Goal: Task Accomplishment & Management: Use online tool/utility

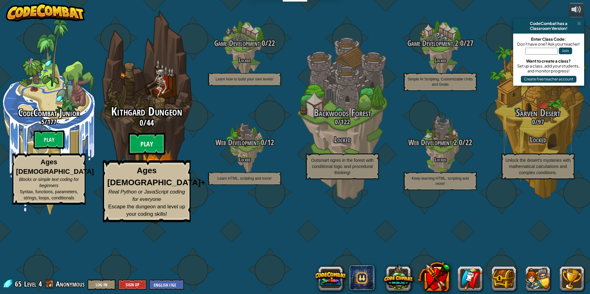
click at [145, 155] on btn "Play" at bounding box center [146, 144] width 37 height 22
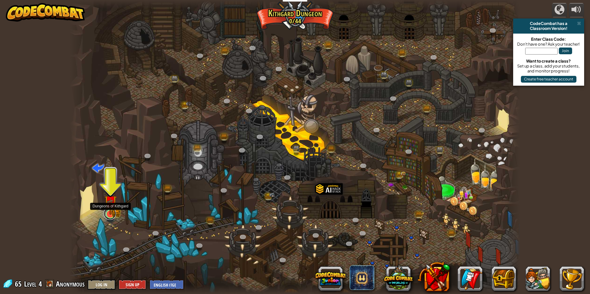
click at [106, 217] on link at bounding box center [110, 214] width 12 height 12
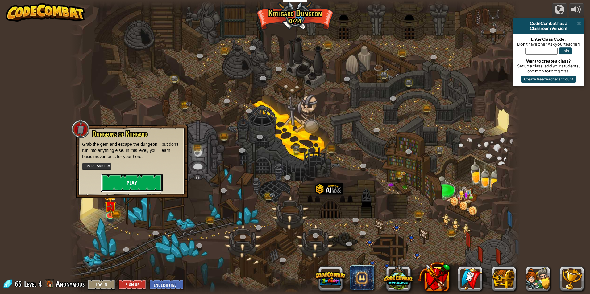
click at [114, 182] on button "Play" at bounding box center [132, 183] width 62 height 19
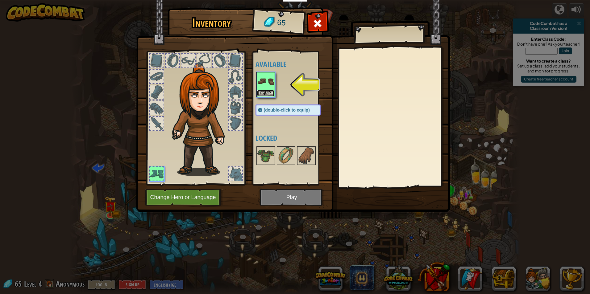
click at [262, 92] on button "Equip" at bounding box center [265, 93] width 17 height 6
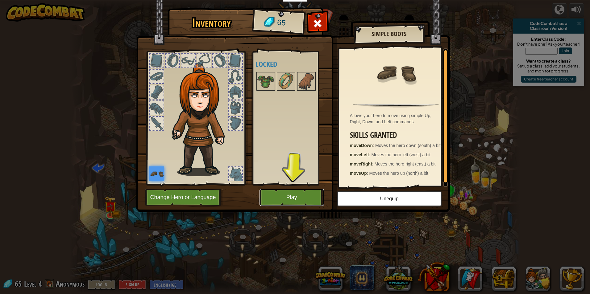
click at [288, 197] on button "Play" at bounding box center [292, 197] width 64 height 17
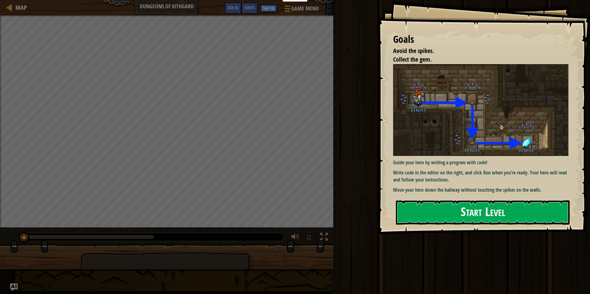
click at [482, 121] on img at bounding box center [483, 110] width 180 height 92
click at [427, 206] on button "Start Level" at bounding box center [483, 213] width 174 height 24
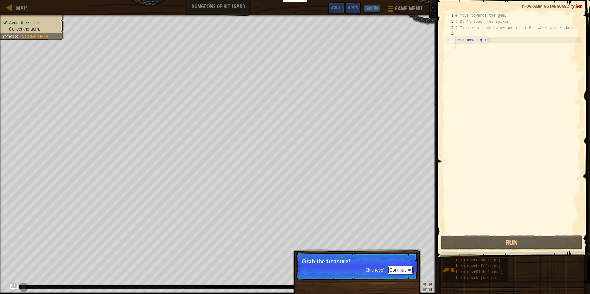
click at [399, 272] on button "Continue" at bounding box center [401, 270] width 26 height 8
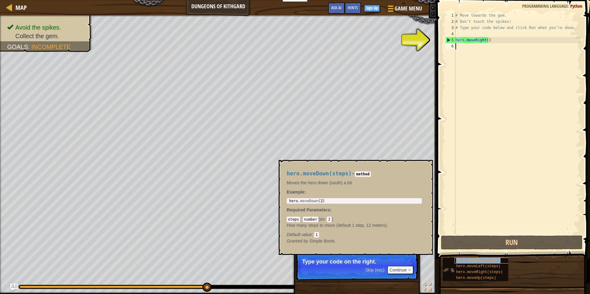
click at [487, 261] on span "hero.moveDown(steps)" at bounding box center [478, 261] width 44 height 4
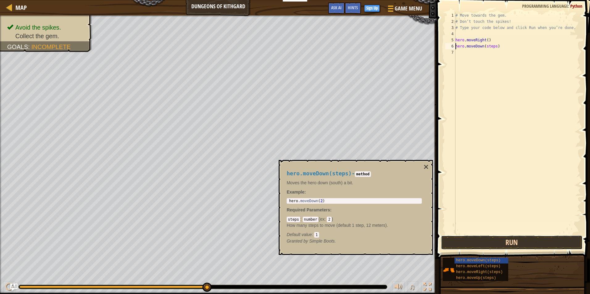
click at [478, 245] on button "Run" at bounding box center [512, 243] width 142 height 14
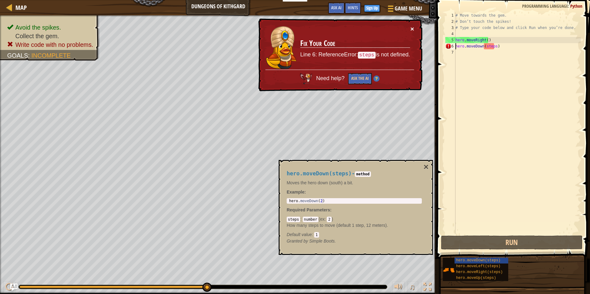
click at [411, 28] on button "×" at bounding box center [412, 29] width 4 height 6
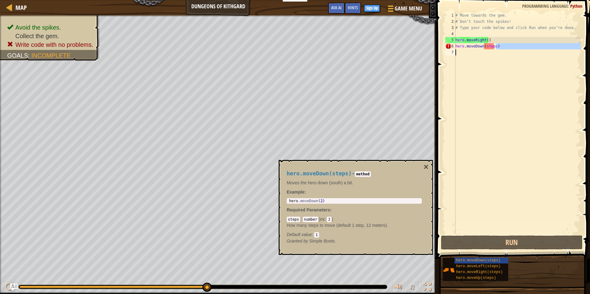
drag, startPoint x: 501, startPoint y: 46, endPoint x: 466, endPoint y: 62, distance: 38.7
click at [466, 62] on div "# Move towards the gem. # Don’t touch the spikes! # Type your code below and cl…" at bounding box center [517, 129] width 127 height 235
click at [465, 48] on div "# Move towards the gem. # Don’t touch the spikes! # Type your code below and cl…" at bounding box center [517, 129] width 127 height 235
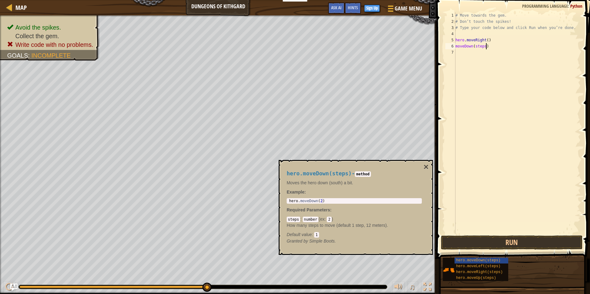
click at [499, 49] on div "# Move towards the gem. # Don’t touch the spikes! # Type your code below and cl…" at bounding box center [517, 129] width 127 height 235
type textarea "m"
type textarea "hero.moveDown(2)"
click at [327, 202] on div "hero . moveDown ( 2 )" at bounding box center [354, 205] width 133 height 13
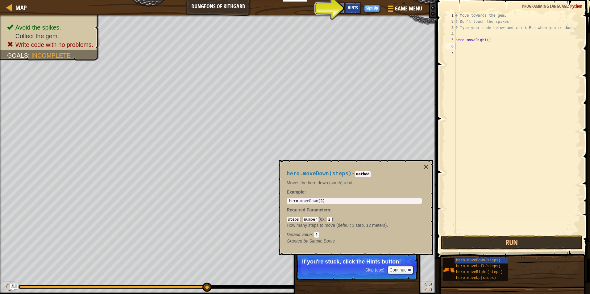
click at [355, 6] on span "Hints" at bounding box center [353, 8] width 10 height 6
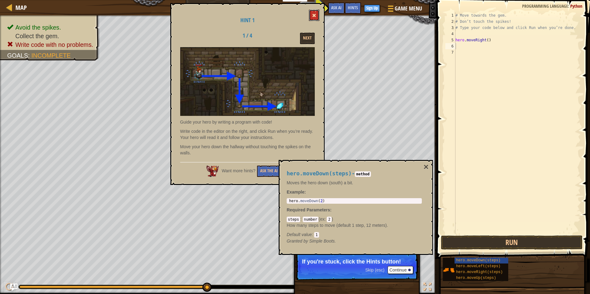
click at [311, 16] on button at bounding box center [314, 15] width 10 height 11
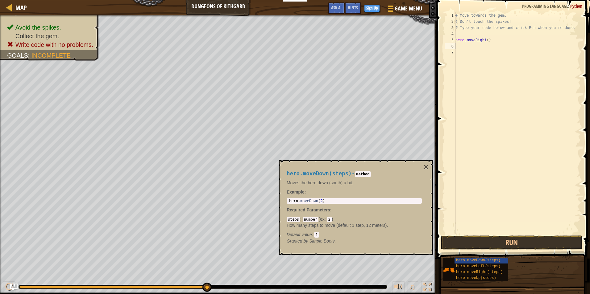
type textarea "hero.moveRight()"
drag, startPoint x: 492, startPoint y: 40, endPoint x: 441, endPoint y: 41, distance: 51.2
click at [441, 41] on div "hero.moveRight() 1 2 3 4 5 6 7 # Move towards the gem. # Don’t touch the spikes…" at bounding box center [512, 141] width 155 height 277
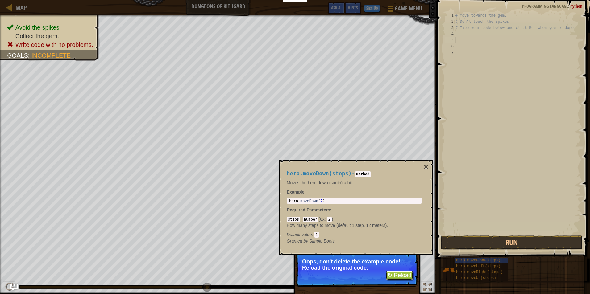
click at [392, 276] on button "↻ Reload" at bounding box center [399, 275] width 27 height 9
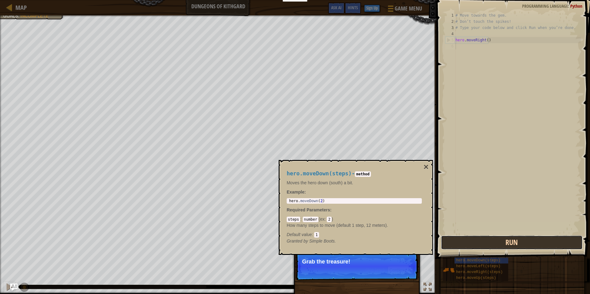
click at [479, 241] on button "Run" at bounding box center [512, 243] width 142 height 14
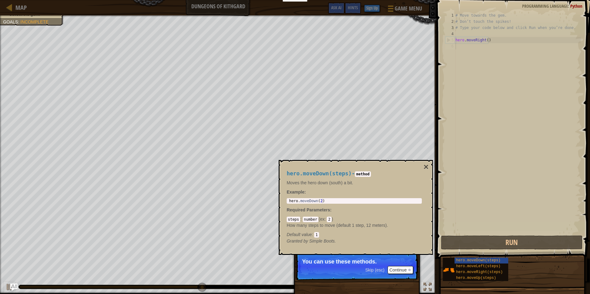
click at [422, 170] on div "hero.moveDown(steps) - method Moves the hero down (south) a bit. Example : hero…" at bounding box center [354, 207] width 144 height 85
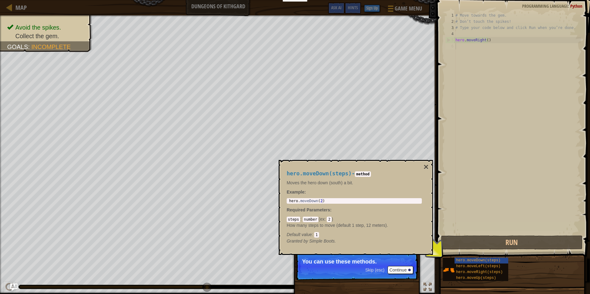
click at [430, 161] on div "hero.moveDown(steps) - method Moves the hero down (south) a bit. Example : hero…" at bounding box center [356, 207] width 154 height 95
click at [426, 164] on button "×" at bounding box center [426, 167] width 5 height 9
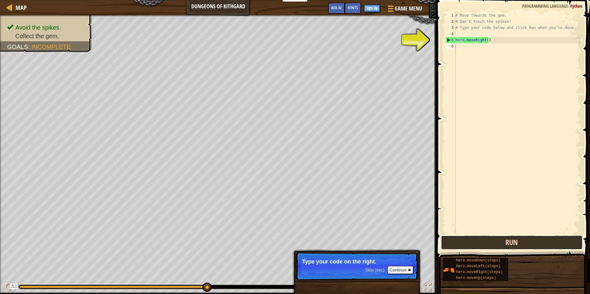
click at [467, 241] on button "Run" at bounding box center [512, 243] width 142 height 14
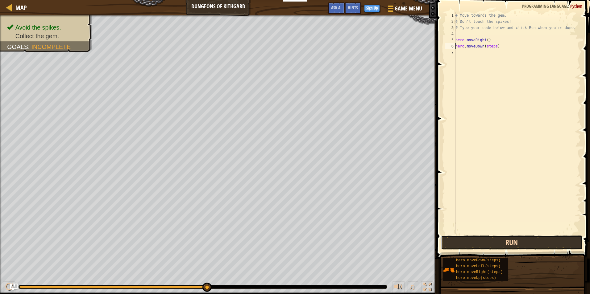
click at [489, 241] on button "Run" at bounding box center [512, 243] width 142 height 14
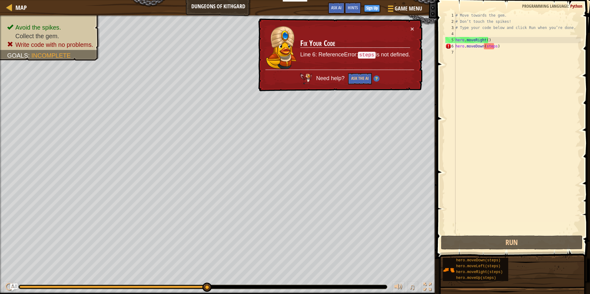
click at [414, 27] on div "× Fix Your Code Line 6: ReferenceError: steps is not defined. Need help? Ask th…" at bounding box center [339, 55] width 165 height 73
click at [411, 27] on button "×" at bounding box center [412, 29] width 4 height 6
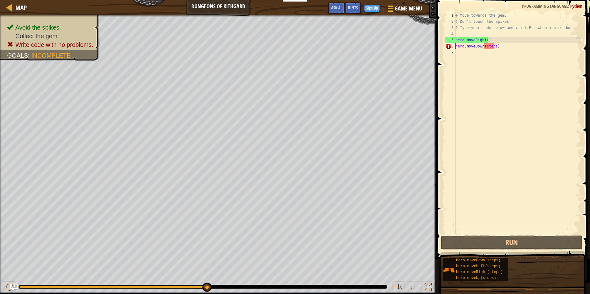
click at [504, 46] on div "# Move towards the gem. # Don’t touch the spikes! # Type your code below and cl…" at bounding box center [517, 129] width 127 height 235
click at [492, 46] on div "# Move towards the gem. # Don’t touch the spikes! # Type your code below and cl…" at bounding box center [517, 129] width 127 height 235
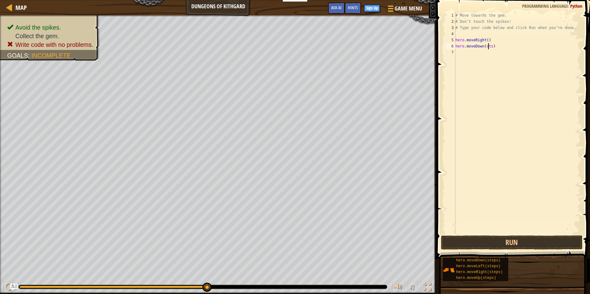
click at [489, 47] on div "# Move towards the gem. # Don’t touch the spikes! # Type your code below and cl…" at bounding box center [517, 129] width 127 height 235
click at [489, 48] on div "# Move towards the gem. # Don’t touch the spikes! # Type your code below and cl…" at bounding box center [517, 129] width 127 height 235
click at [491, 48] on div "# Move towards the gem. # Don’t touch the spikes! # Type your code below and cl…" at bounding box center [517, 129] width 127 height 235
click at [517, 245] on button "Run" at bounding box center [512, 243] width 142 height 14
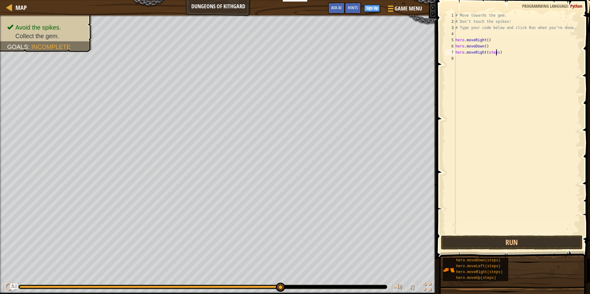
drag, startPoint x: 495, startPoint y: 51, endPoint x: 497, endPoint y: 57, distance: 6.0
click at [496, 52] on div "# Move towards the gem. # Don’t touch the spikes! # Type your code below and cl…" at bounding box center [517, 129] width 127 height 235
type textarea "hero.moveRight()"
click at [494, 240] on button "Run" at bounding box center [512, 243] width 142 height 14
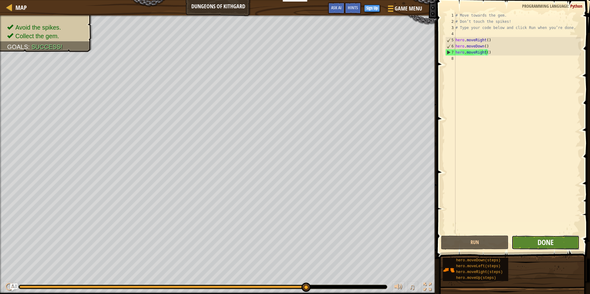
click at [550, 240] on span "Done" at bounding box center [546, 243] width 16 height 10
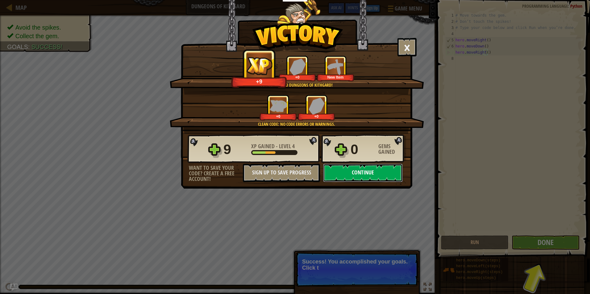
click at [380, 169] on button "Continue" at bounding box center [363, 173] width 80 height 19
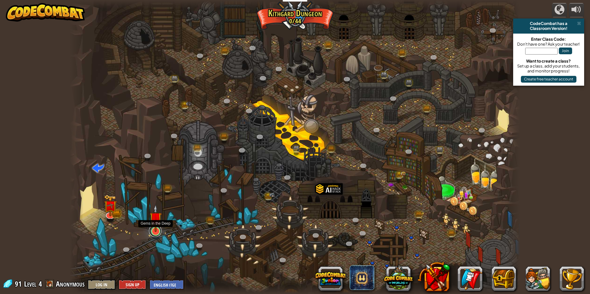
click at [152, 233] on link at bounding box center [155, 231] width 12 height 12
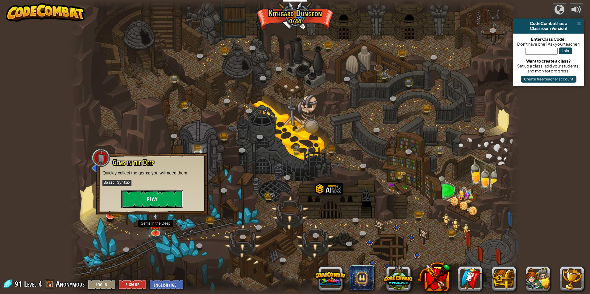
click at [159, 198] on button "Play" at bounding box center [152, 199] width 62 height 19
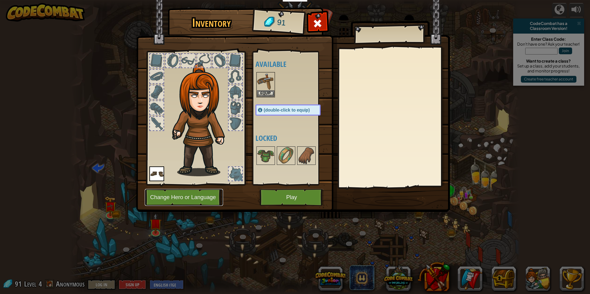
click at [183, 199] on button "Change Hero or Language" at bounding box center [184, 197] width 78 height 17
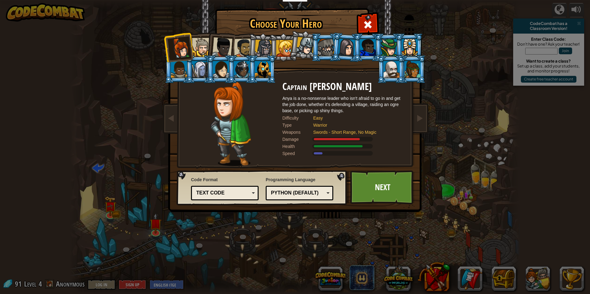
click at [246, 48] on div at bounding box center [243, 48] width 19 height 19
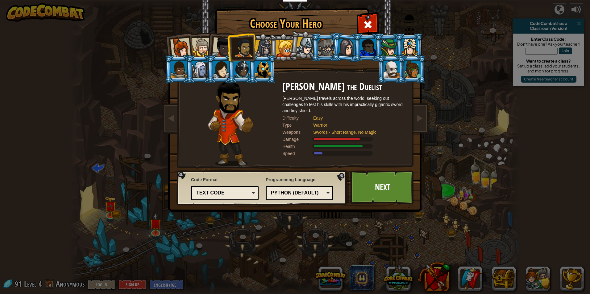
click at [223, 47] on div at bounding box center [222, 47] width 20 height 20
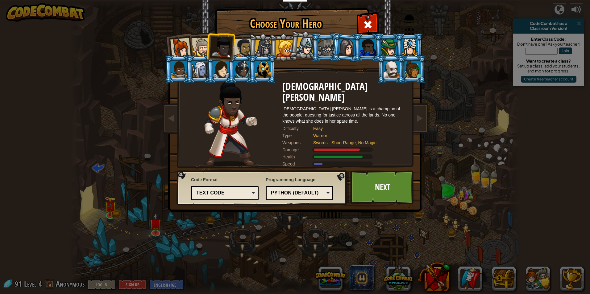
click at [243, 48] on div at bounding box center [243, 48] width 19 height 19
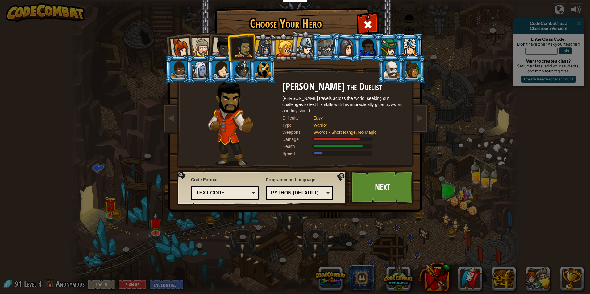
click at [266, 50] on div at bounding box center [264, 49] width 18 height 18
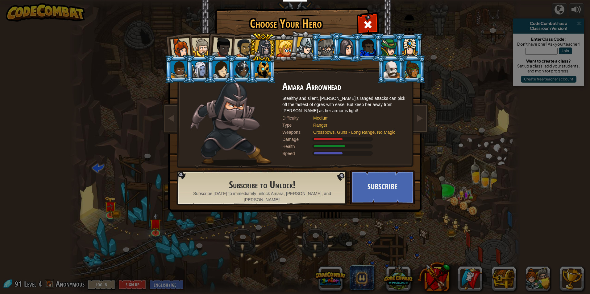
click at [391, 67] on div at bounding box center [392, 69] width 16 height 17
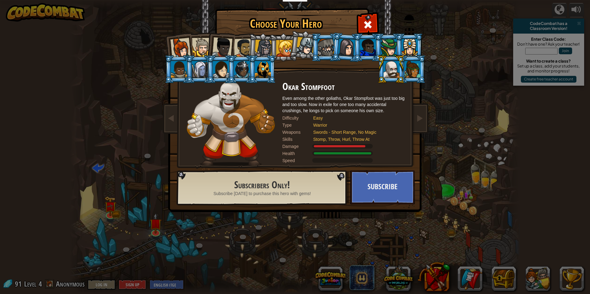
click at [241, 44] on div at bounding box center [243, 48] width 19 height 19
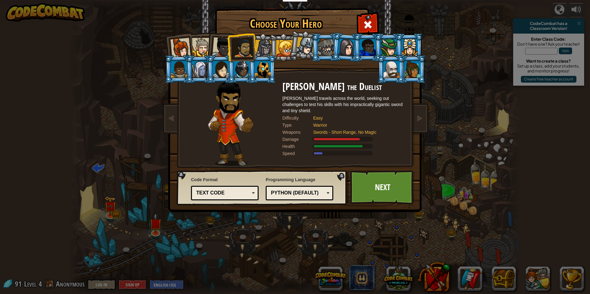
click at [173, 73] on div at bounding box center [179, 69] width 16 height 17
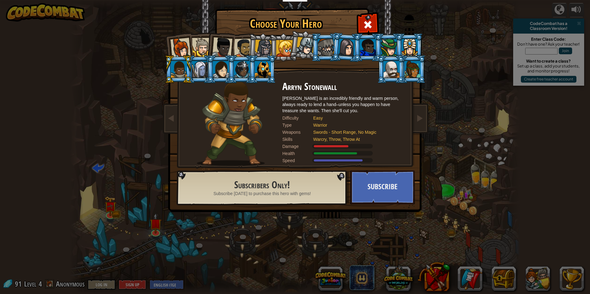
click at [240, 48] on div at bounding box center [243, 48] width 19 height 19
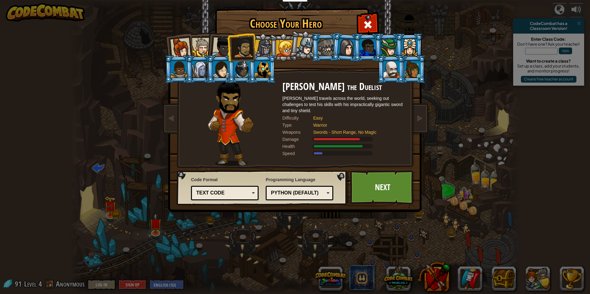
click at [390, 68] on div at bounding box center [392, 69] width 16 height 17
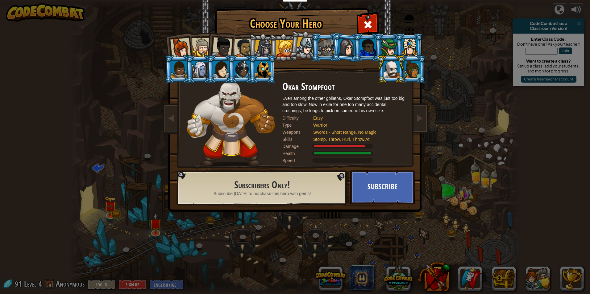
click at [220, 53] on div at bounding box center [222, 47] width 20 height 20
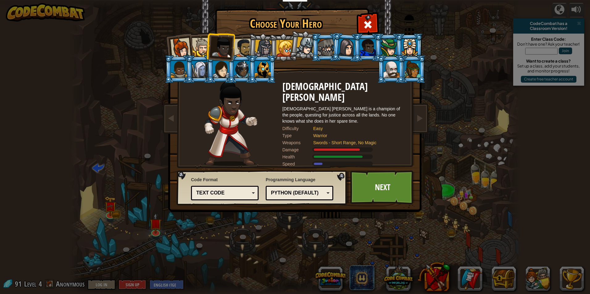
click at [193, 45] on div at bounding box center [201, 47] width 19 height 19
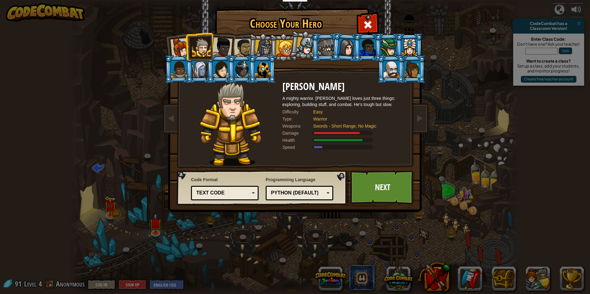
click at [183, 48] on div at bounding box center [180, 48] width 20 height 20
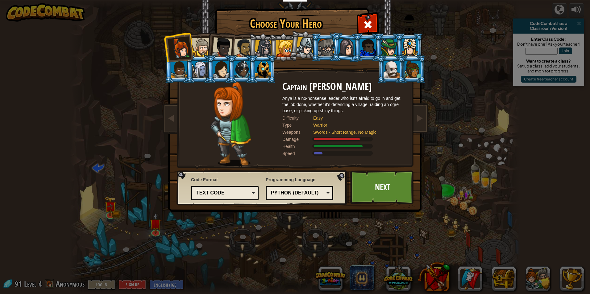
click at [223, 44] on div at bounding box center [222, 47] width 20 height 20
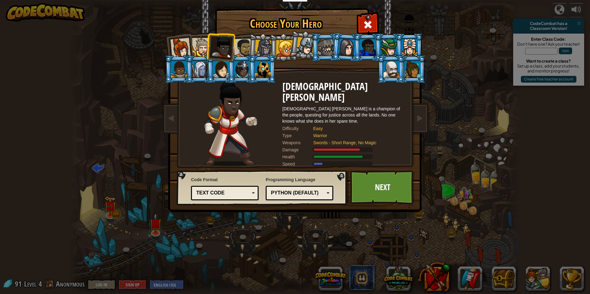
click at [251, 47] on li at bounding box center [262, 48] width 29 height 30
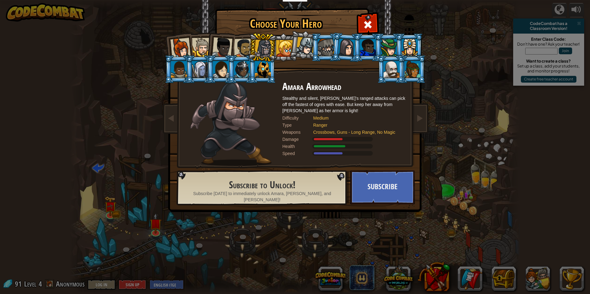
click at [248, 47] on li at bounding box center [262, 48] width 29 height 30
click at [245, 45] on div at bounding box center [243, 48] width 19 height 19
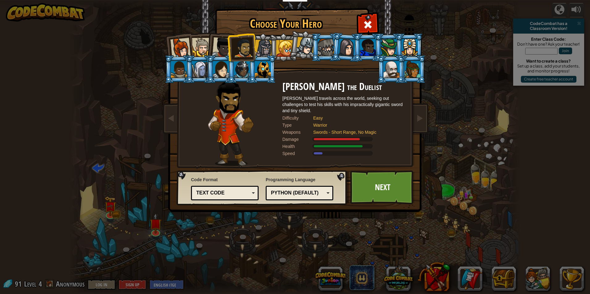
click at [309, 192] on div "Python (Default)" at bounding box center [297, 193] width 53 height 7
click at [247, 190] on div "Text code" at bounding box center [222, 193] width 53 height 7
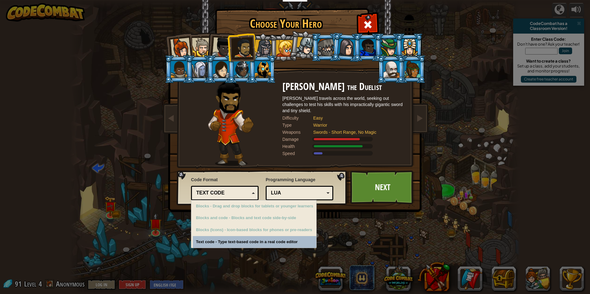
click at [246, 189] on div "Text code" at bounding box center [225, 194] width 60 height 10
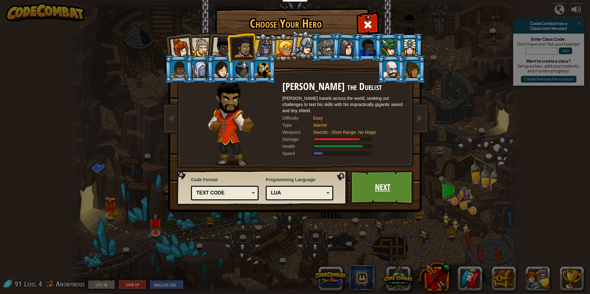
click at [390, 188] on link "Next" at bounding box center [382, 188] width 64 height 34
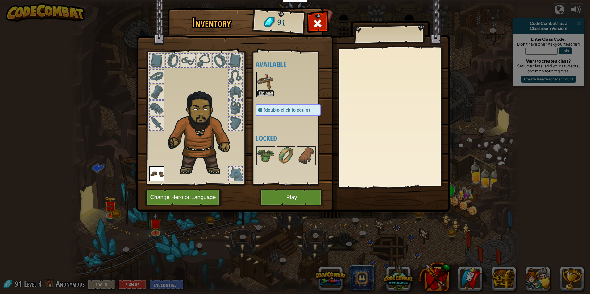
click at [270, 96] on button "Equip" at bounding box center [265, 93] width 17 height 6
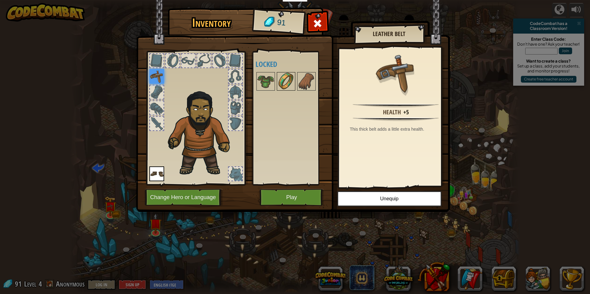
click at [277, 79] on div at bounding box center [286, 81] width 19 height 19
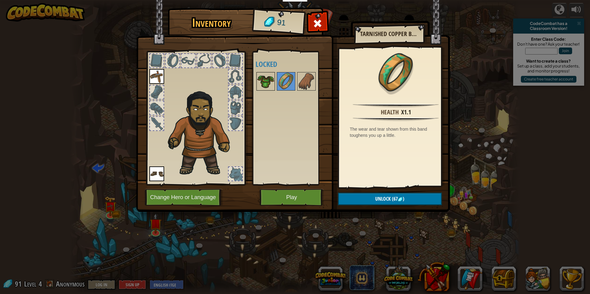
click at [272, 77] on img at bounding box center [265, 81] width 17 height 17
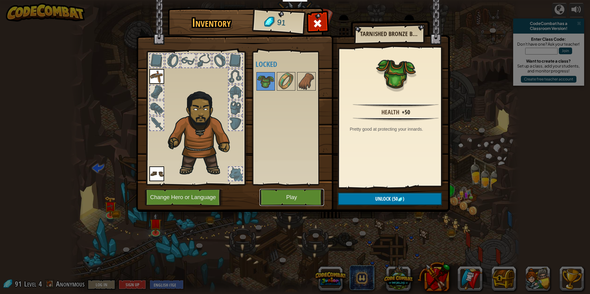
click at [285, 203] on button "Play" at bounding box center [292, 197] width 64 height 17
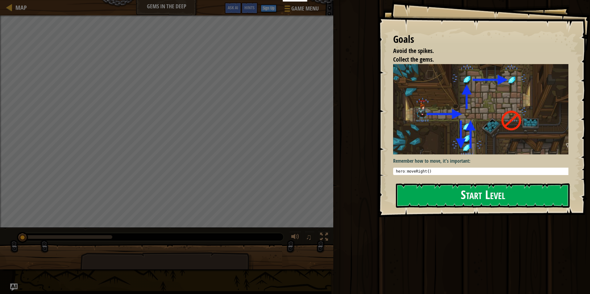
click at [435, 196] on button "Start Level" at bounding box center [483, 196] width 174 height 24
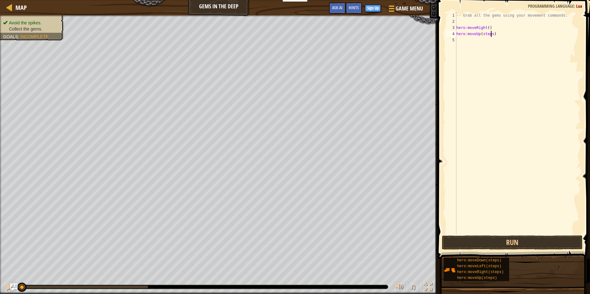
click at [491, 35] on div "-- Grab all the gems using your movement commands. hero : moveRight ( ) hero : …" at bounding box center [518, 129] width 126 height 235
type textarea "hero:moveUp()"
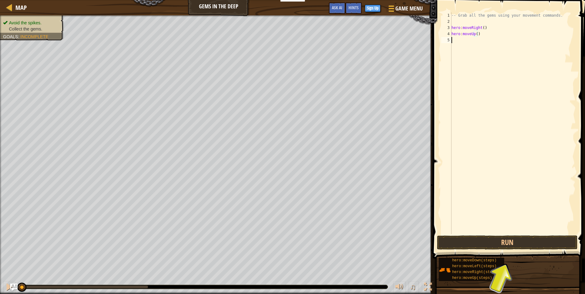
click at [467, 39] on div "-- Grab all the gems using your movement commands. hero : moveRight ( ) hero : …" at bounding box center [514, 129] width 126 height 235
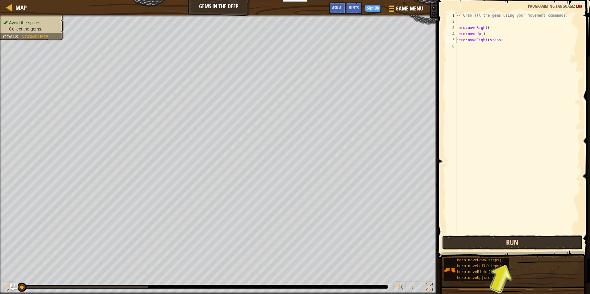
click at [485, 245] on button "Run" at bounding box center [512, 243] width 141 height 14
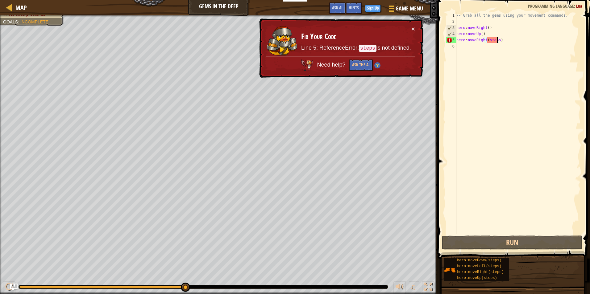
click at [496, 41] on div "-- Grab all the gems using your movement commands. hero : moveRight ( ) hero : …" at bounding box center [518, 129] width 126 height 235
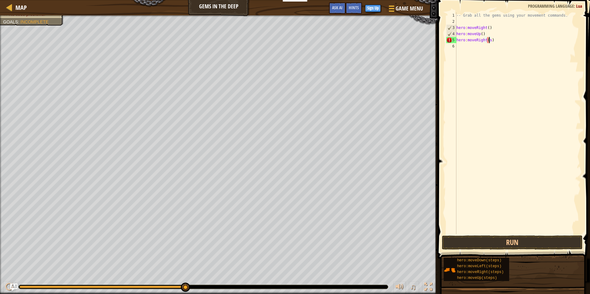
type textarea "hero:moveRight()"
click at [474, 46] on div "-- Grab all the gems using your movement commands. hero : moveRight ( ) hero : …" at bounding box center [518, 129] width 126 height 235
click at [470, 243] on button "Run" at bounding box center [512, 243] width 141 height 14
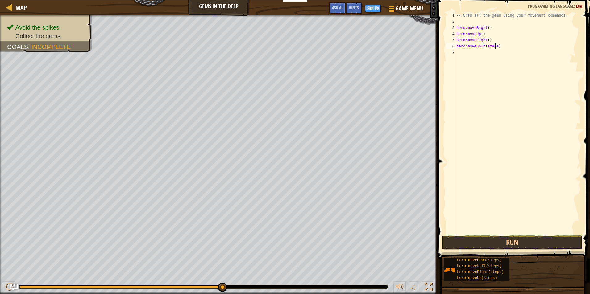
click at [495, 48] on div "-- Grab all the gems using your movement commands. hero : moveRight ( ) hero : …" at bounding box center [518, 129] width 126 height 235
click at [494, 53] on div "-- Grab all the gems using your movement commands. hero : moveRight ( ) hero : …" at bounding box center [518, 129] width 126 height 235
click at [495, 60] on div "-- Grab all the gems using your movement commands. hero : moveRight ( ) hero : …" at bounding box center [518, 129] width 126 height 235
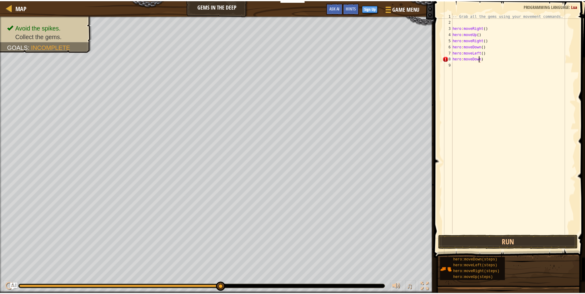
scroll to position [3, 2]
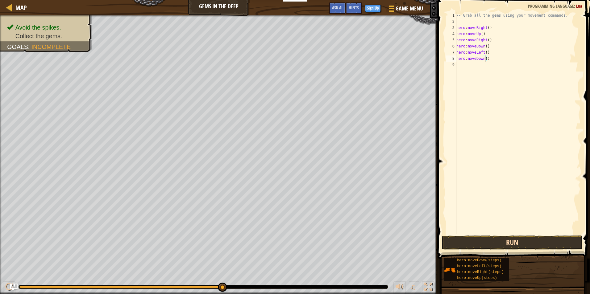
type textarea "hero:moveDown()"
click at [489, 243] on button "Run" at bounding box center [512, 243] width 141 height 14
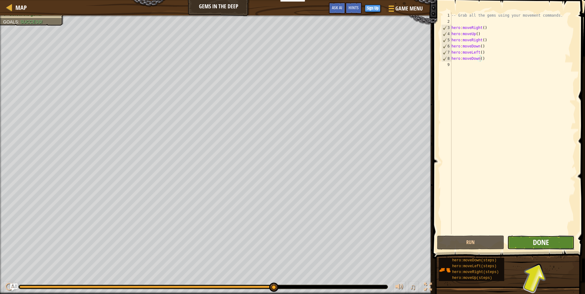
click at [534, 243] on span "Done" at bounding box center [541, 243] width 16 height 10
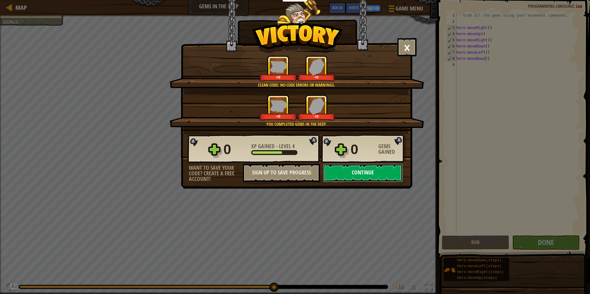
click at [339, 168] on button "Continue" at bounding box center [363, 173] width 80 height 19
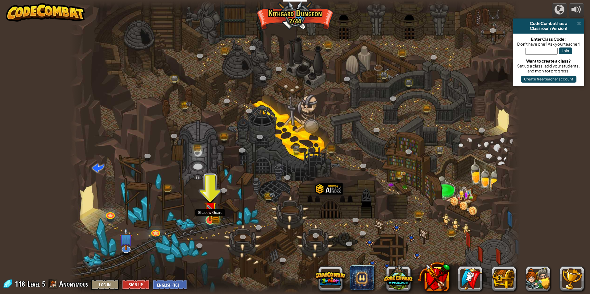
click at [211, 220] on img at bounding box center [210, 208] width 12 height 27
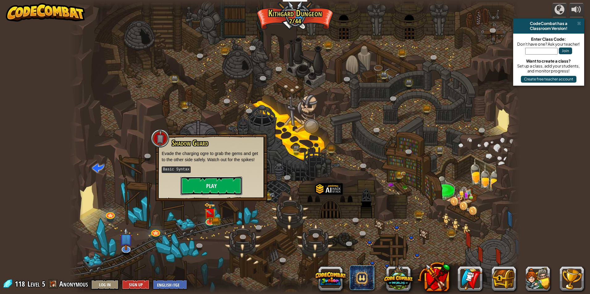
click at [218, 182] on button "Play" at bounding box center [212, 186] width 62 height 19
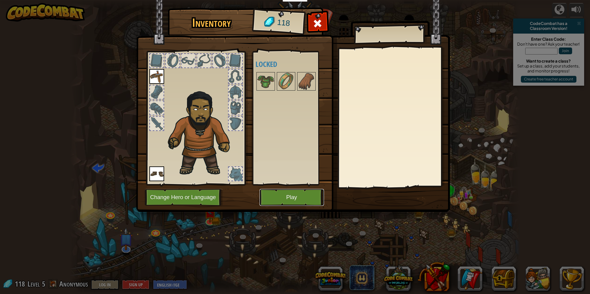
click at [277, 198] on button "Play" at bounding box center [292, 197] width 64 height 17
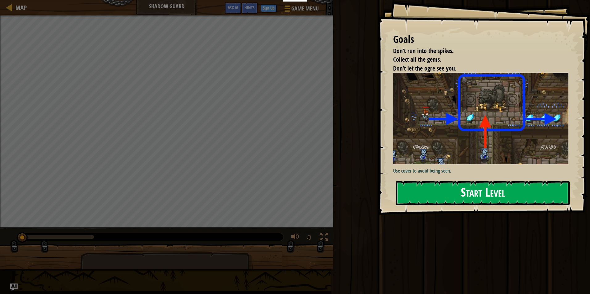
click at [446, 192] on button "Start Level" at bounding box center [483, 193] width 174 height 24
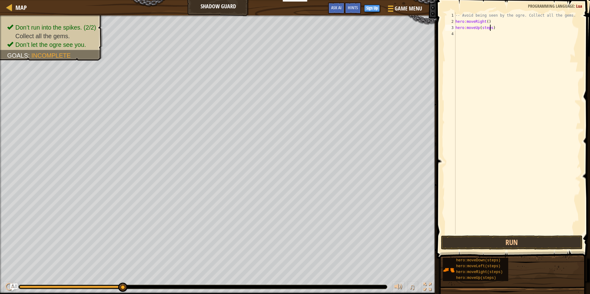
click at [489, 27] on div "-- Avoid being seen by the ogre. Collect all the gems. hero : moveRight ( ) her…" at bounding box center [517, 129] width 127 height 235
click at [495, 33] on div "-- Avoid being seen by the ogre. Collect all the gems. hero : moveRight ( ) her…" at bounding box center [517, 129] width 127 height 235
click at [492, 40] on div "-- Avoid being seen by the ogre. Collect all the gems. hero : moveRight ( ) her…" at bounding box center [517, 129] width 127 height 235
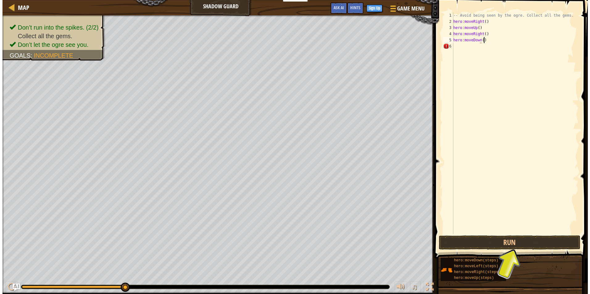
scroll to position [3, 2]
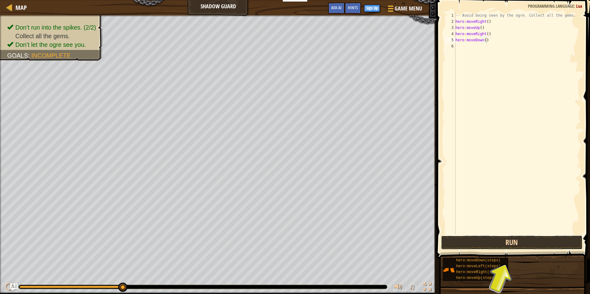
click at [467, 247] on button "Run" at bounding box center [512, 243] width 142 height 14
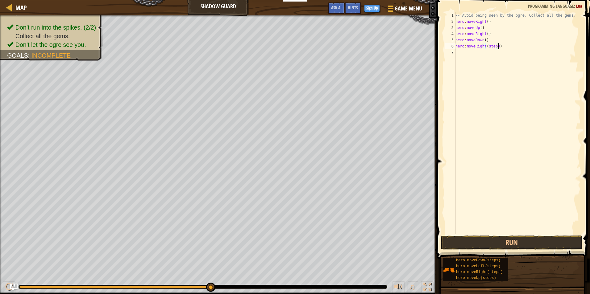
click at [498, 48] on div "-- Avoid being seen by the ogre. Collect all the gems. hero : moveRight ( ) her…" at bounding box center [517, 129] width 127 height 235
click at [496, 46] on div "-- Avoid being seen by the ogre. Collect all the gems. hero : moveRight ( ) her…" at bounding box center [517, 129] width 127 height 235
type textarea "hero:moveRight()"
click at [514, 242] on button "Run" at bounding box center [512, 243] width 142 height 14
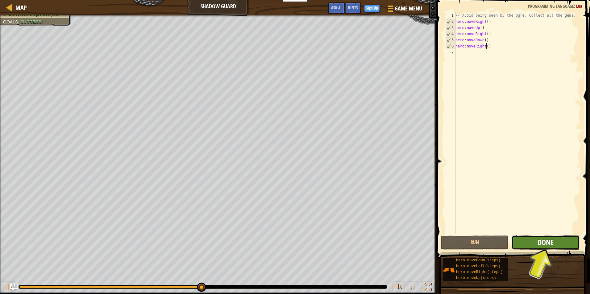
click at [538, 240] on span "Done" at bounding box center [546, 243] width 16 height 10
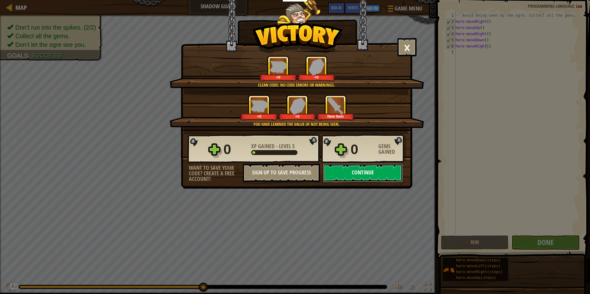
click at [332, 171] on button "Continue" at bounding box center [363, 173] width 80 height 19
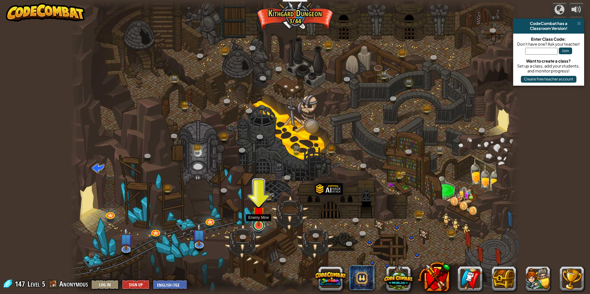
click at [255, 230] on div "Twisted Canyon (Locked) Challenge: collect the most gold using all the programm…" at bounding box center [295, 147] width 451 height 294
click at [259, 225] on img at bounding box center [259, 213] width 12 height 28
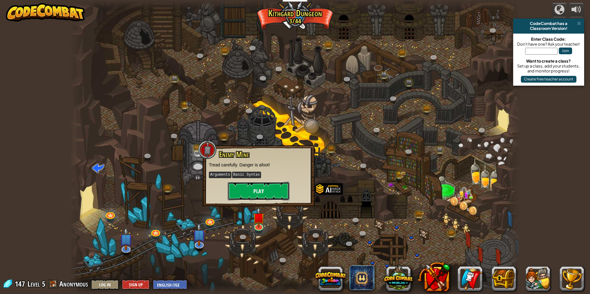
click at [276, 193] on button "Play" at bounding box center [259, 191] width 62 height 19
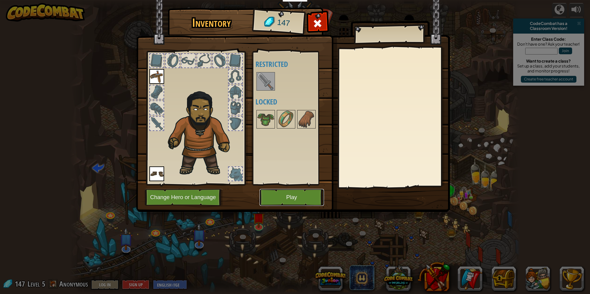
click at [284, 201] on button "Play" at bounding box center [292, 197] width 64 height 17
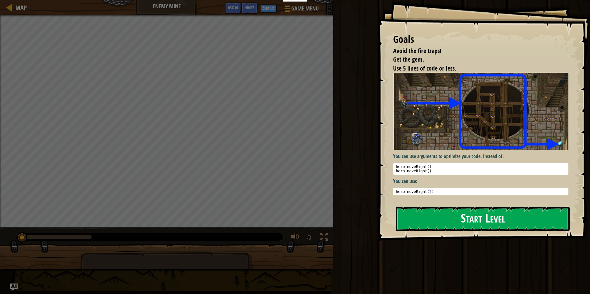
click at [434, 221] on button "Start Level" at bounding box center [483, 219] width 174 height 24
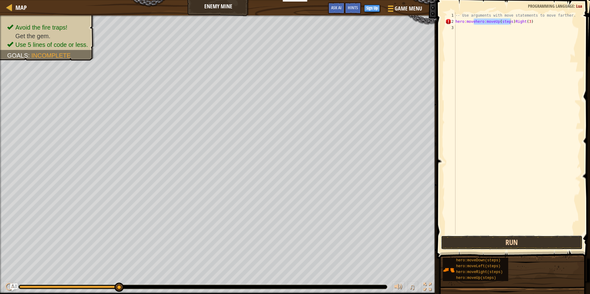
click at [493, 246] on button "Run" at bounding box center [512, 243] width 142 height 14
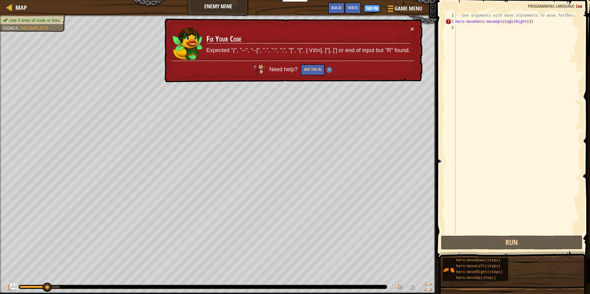
click at [416, 32] on div "× Fix Your Code Expected "(", "--", "--[", ".", ":", ";", "[", "{", [ \r\t\n], …" at bounding box center [292, 51] width 259 height 64
click at [410, 28] on button "×" at bounding box center [412, 29] width 4 height 6
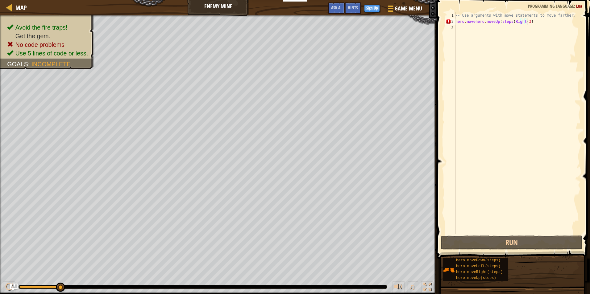
drag, startPoint x: 536, startPoint y: 23, endPoint x: 289, endPoint y: 6, distance: 246.8
click at [289, 6] on div "Map Enemy Mine Game Menu Done Sign Up Hints Ask AI 1 הההההההההההההההההההההההההה…" at bounding box center [295, 147] width 590 height 294
type textarea "-- Use arguments with move statements to move farther. hero:movehero:moveUp(ste…"
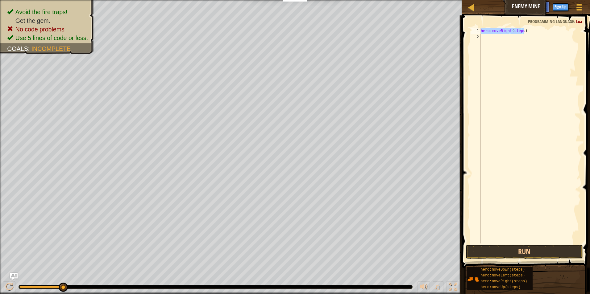
click at [519, 32] on div "hero : moveRight ( steps )" at bounding box center [530, 136] width 101 height 216
click at [520, 32] on div "hero : moveRight ( steps )" at bounding box center [530, 142] width 101 height 228
click at [521, 31] on div "hero : moveRight ( steps )" at bounding box center [530, 142] width 101 height 228
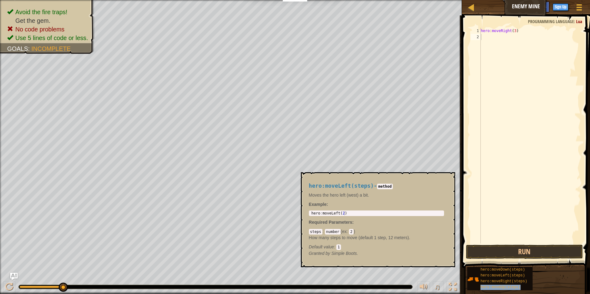
type textarea "hero:moveUp(steps)"
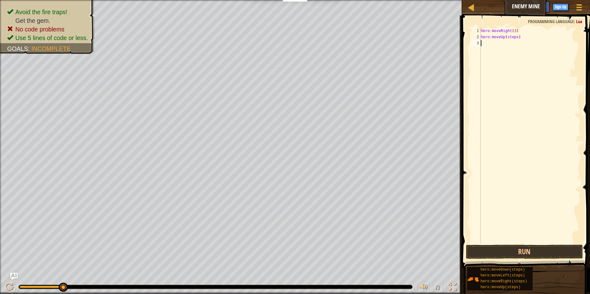
drag, startPoint x: 488, startPoint y: 88, endPoint x: 490, endPoint y: 65, distance: 22.6
click at [487, 88] on div "hero : moveRight ( 3 ) hero : moveUp ( steps )" at bounding box center [530, 142] width 101 height 228
click at [514, 38] on div "hero : moveRight ( 3 ) hero : moveUp ( steps )" at bounding box center [530, 142] width 101 height 228
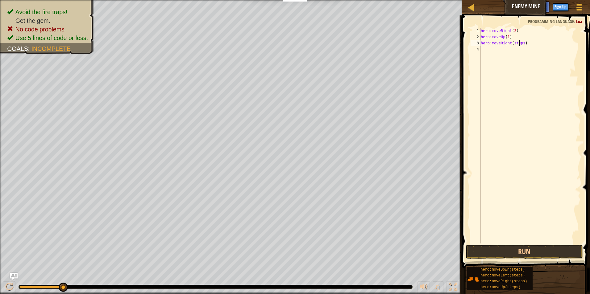
click at [520, 44] on div "hero : moveRight ( 3 ) hero : moveUp ( 1 ) hero : moveRight ( steps )" at bounding box center [530, 142] width 101 height 228
click at [521, 43] on div "hero : moveRight ( 3 ) hero : moveUp ( 1 ) hero : moveRight ( steps )" at bounding box center [530, 142] width 101 height 228
click at [519, 50] on div "hero : moveRight ( 3 ) hero : moveUp ( 1 ) hero : moveRight ( 1 ) hero : moveDo…" at bounding box center [530, 142] width 101 height 228
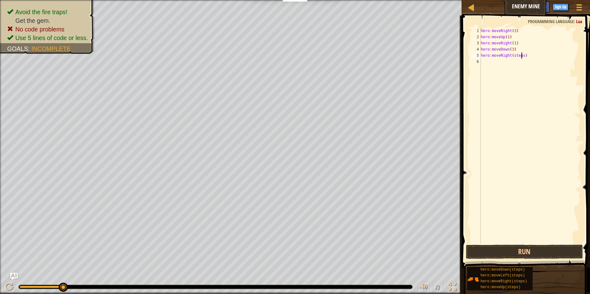
click at [522, 55] on div "hero : moveRight ( 3 ) hero : moveUp ( 1 ) hero : moveRight ( 1 ) hero : moveDo…" at bounding box center [530, 142] width 101 height 228
click at [533, 256] on button "Run" at bounding box center [524, 252] width 117 height 14
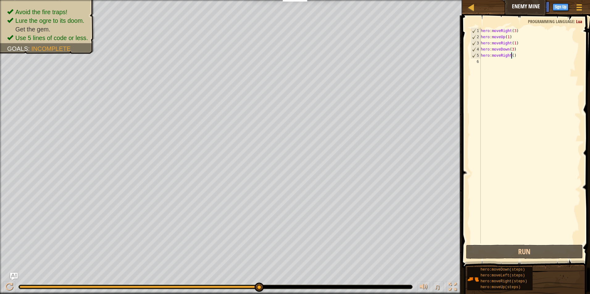
scroll to position [3, 2]
click at [526, 250] on button "Run" at bounding box center [524, 252] width 117 height 14
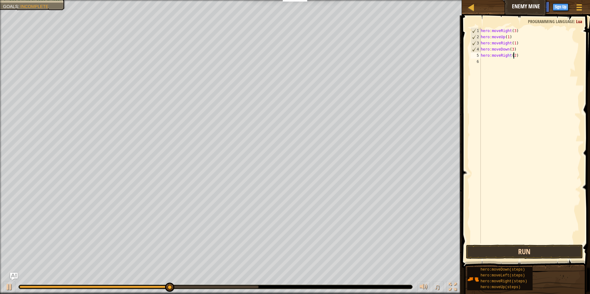
type textarea "hero:moveRight(2)"
click at [497, 251] on button "Run" at bounding box center [524, 252] width 117 height 14
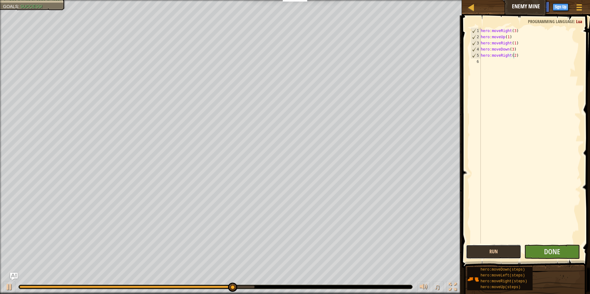
click at [513, 259] on button "Run" at bounding box center [494, 252] width 56 height 14
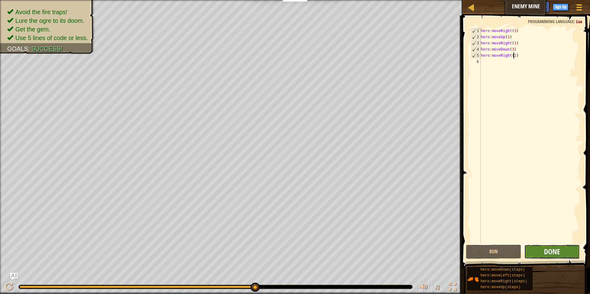
click at [551, 252] on span "Done" at bounding box center [552, 252] width 16 height 10
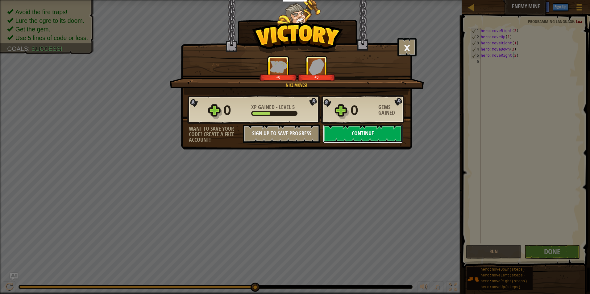
click at [375, 137] on button "Continue" at bounding box center [363, 134] width 80 height 19
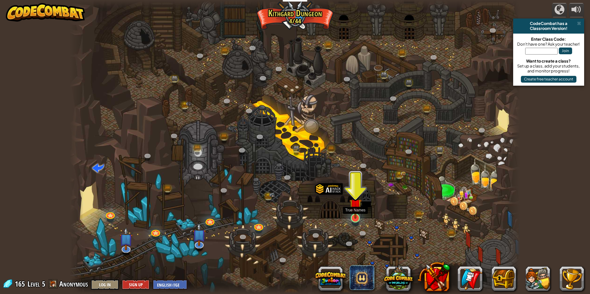
click at [357, 216] on img at bounding box center [355, 205] width 12 height 28
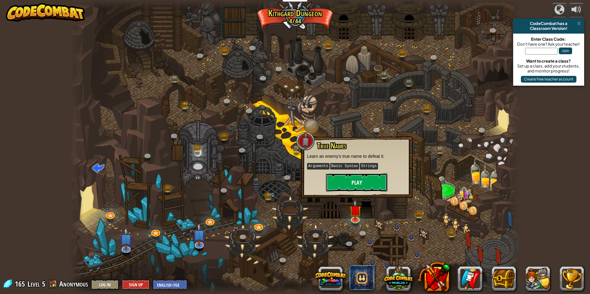
click at [347, 182] on button "Play" at bounding box center [357, 182] width 62 height 19
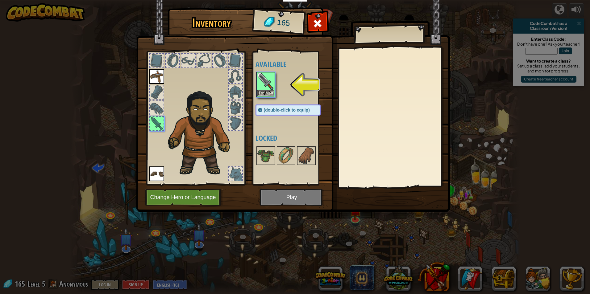
click at [272, 88] on img at bounding box center [265, 81] width 17 height 17
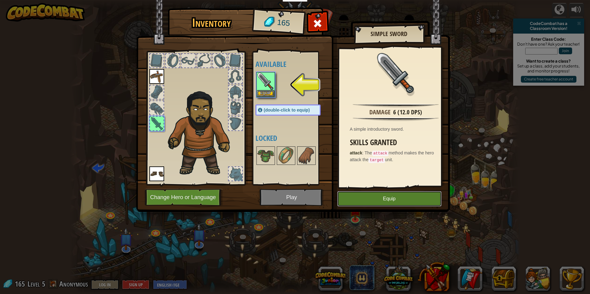
click at [386, 206] on button "Equip" at bounding box center [389, 198] width 104 height 15
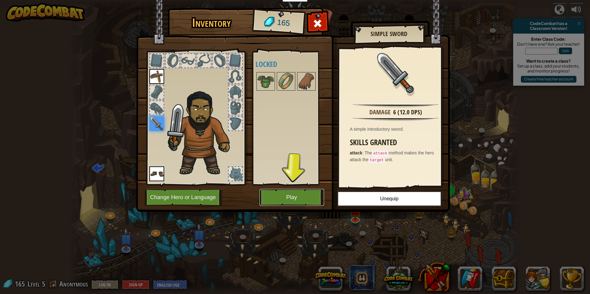
click at [311, 197] on button "Play" at bounding box center [292, 197] width 64 height 17
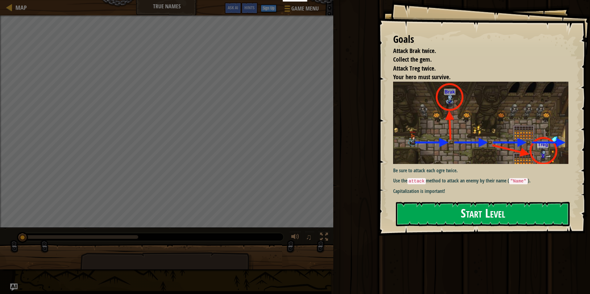
click at [450, 215] on button "Start Level" at bounding box center [483, 214] width 174 height 24
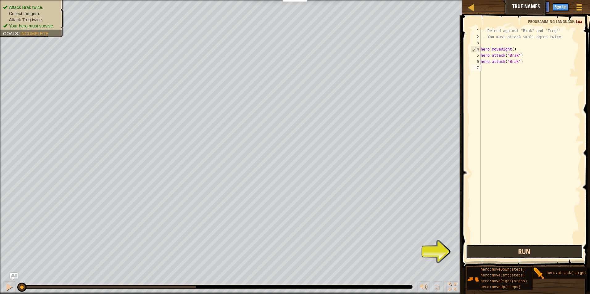
click at [515, 257] on button "Run" at bounding box center [524, 252] width 117 height 14
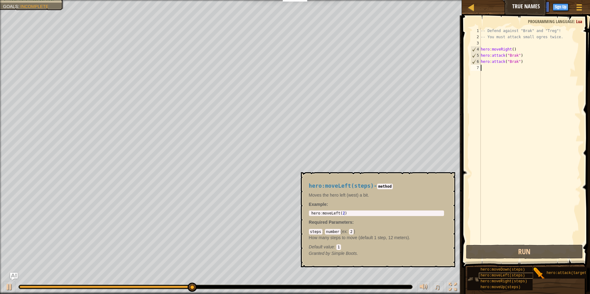
scroll to position [5, 0]
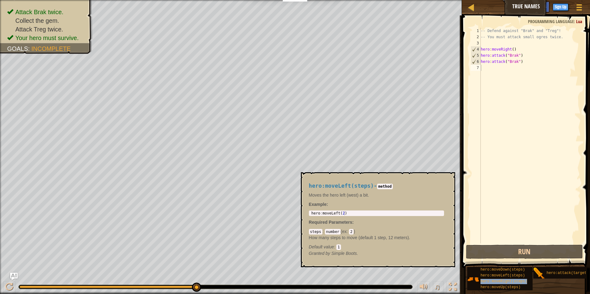
type textarea "hero:moveRight(steps)"
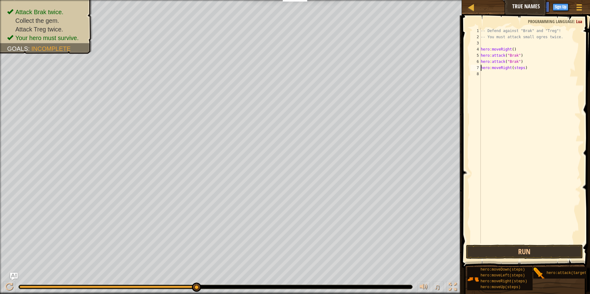
click at [500, 77] on div "-- Defend against "Brak" and "Treg"! -- You must attack small ogres twice. hero…" at bounding box center [530, 142] width 101 height 228
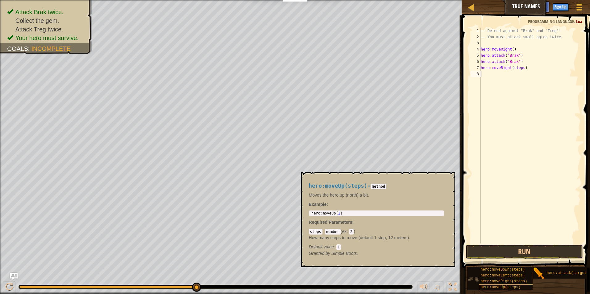
scroll to position [0, 0]
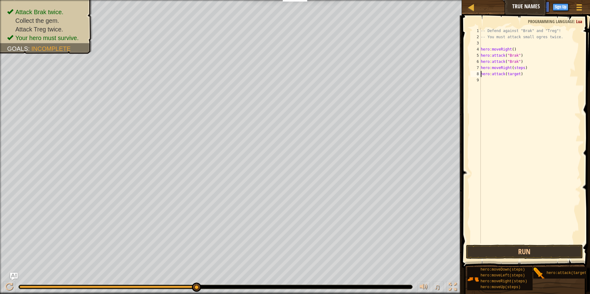
click at [517, 74] on div "-- Defend against "Brak" and "Treg"! -- You must attack small ogres twice. hero…" at bounding box center [530, 142] width 101 height 228
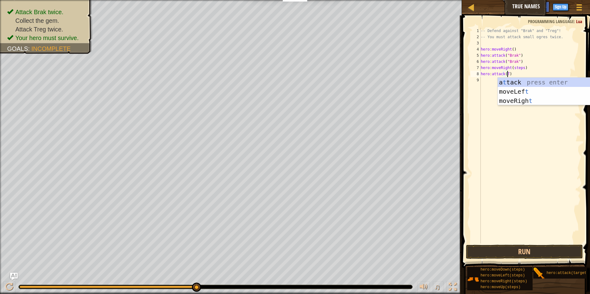
scroll to position [3, 2]
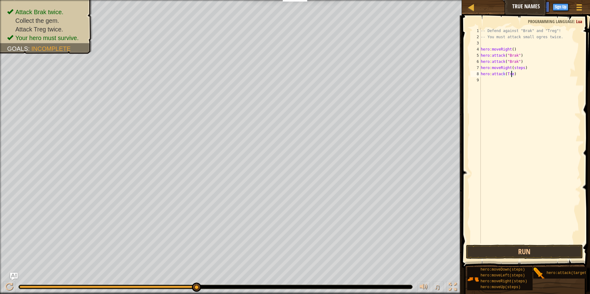
type textarea "hero:attack(Treg)"
click at [502, 83] on div "-- Defend against "Brak" and "Treg"! -- You must attack small ogres twice. hero…" at bounding box center [530, 142] width 101 height 228
click at [518, 79] on div "-- Defend against "Brak" and "Treg"! -- You must attack small ogres twice. hero…" at bounding box center [530, 142] width 99 height 228
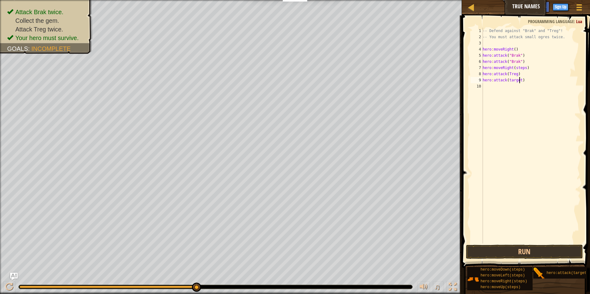
click at [519, 80] on div "-- Defend against "Brak" and "Treg"! -- You must attack small ogres twice. hero…" at bounding box center [530, 142] width 99 height 228
click at [524, 251] on button "Run" at bounding box center [524, 252] width 117 height 14
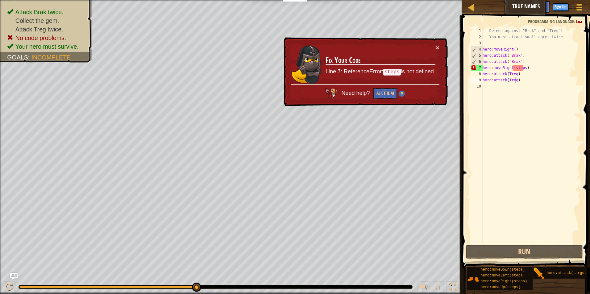
click at [438, 44] on div "× Fix Your Code Line 7: ReferenceError: steps is not defined. Need help? Ask th…" at bounding box center [364, 71] width 165 height 69
click at [523, 68] on div "-- Defend against "Brak" and "Treg"! -- You must attack small ogres twice. hero…" at bounding box center [530, 142] width 99 height 228
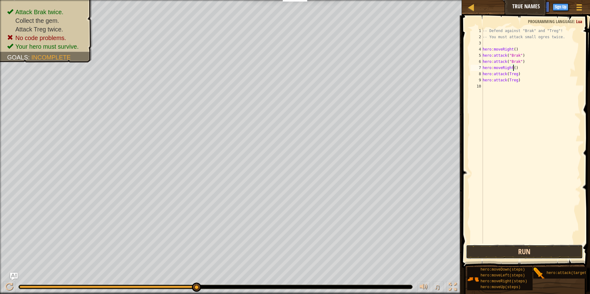
click at [541, 247] on button "Run" at bounding box center [524, 252] width 117 height 14
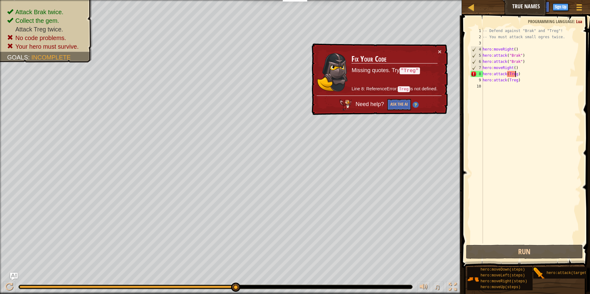
click at [515, 73] on div "-- Defend against "Brak" and "Treg"! -- You must attack small ogres twice. hero…" at bounding box center [530, 142] width 99 height 228
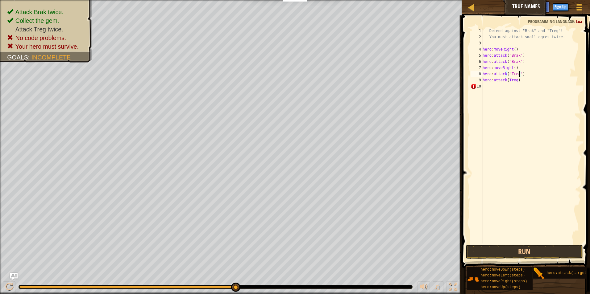
scroll to position [3, 3]
click at [515, 81] on div "-- Defend against "Brak" and "Treg"! -- You must attack small ogres twice. hero…" at bounding box center [530, 142] width 99 height 228
click at [507, 81] on div "-- Defend against "Brak" and "Treg"! -- You must attack small ogres twice. hero…" at bounding box center [530, 142] width 99 height 228
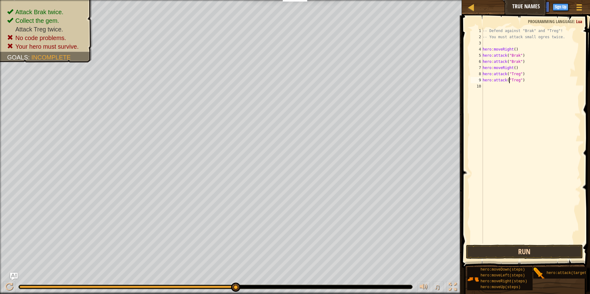
type textarea "hero:attack("Treg")"
click at [517, 256] on button "Run" at bounding box center [524, 252] width 117 height 14
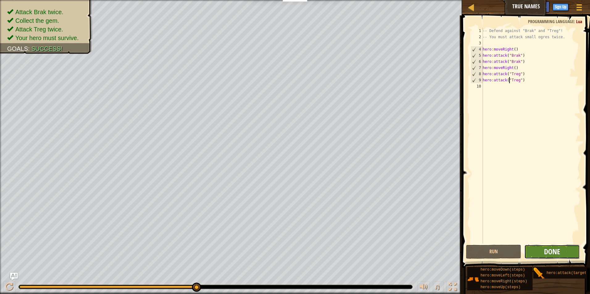
click at [550, 250] on span "Done" at bounding box center [552, 252] width 16 height 10
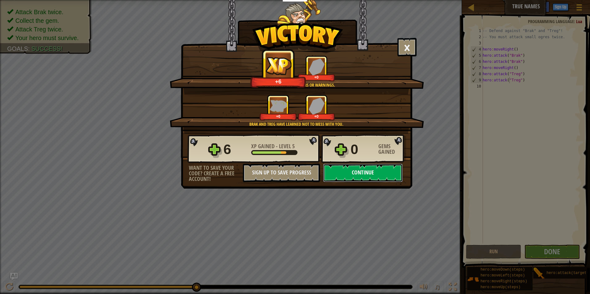
click at [373, 177] on button "Continue" at bounding box center [363, 173] width 80 height 19
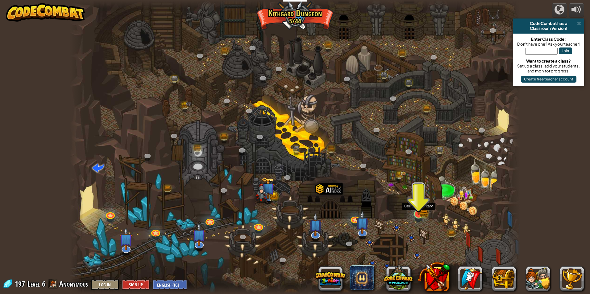
click at [414, 208] on img at bounding box center [419, 202] width 12 height 27
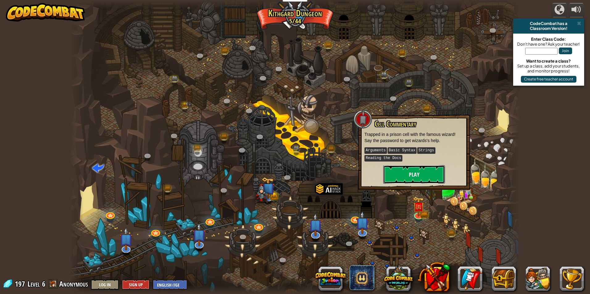
click at [410, 168] on button "Play" at bounding box center [414, 174] width 62 height 19
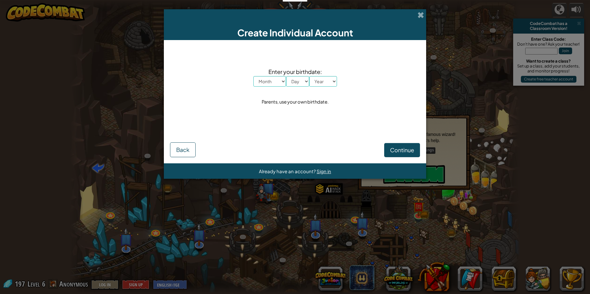
click at [422, 19] on div "Create Individual Account" at bounding box center [295, 24] width 262 height 31
click at [422, 12] on span at bounding box center [421, 15] width 6 height 6
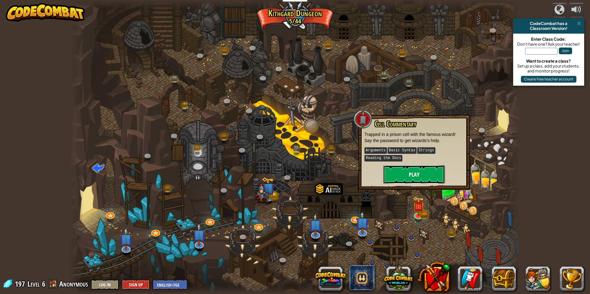
click at [435, 181] on button "Play" at bounding box center [414, 174] width 62 height 19
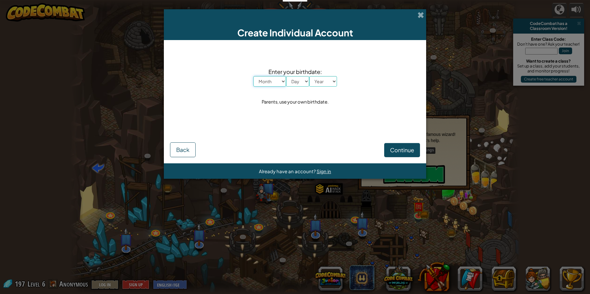
click at [268, 82] on select "Month January February March April May June July August September October Novem…" at bounding box center [269, 81] width 33 height 10
select select "9"
click at [253, 76] on select "Month January February March April May June July August September October Novem…" at bounding box center [269, 81] width 33 height 10
click at [297, 81] on select "Day 1 2 3 4 5 6 7 8 9 10 11 12 13 14 15 16 17 18 19 20 21 22 23 24 25 26 27 28 …" at bounding box center [297, 81] width 23 height 10
select select "11"
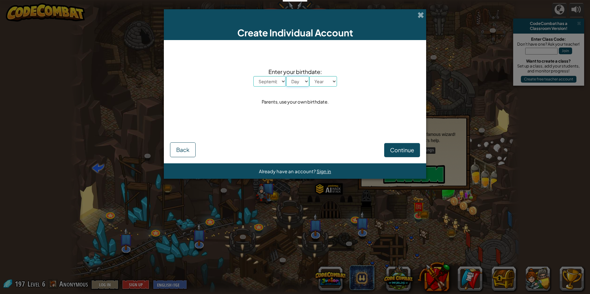
click at [286, 76] on select "Day 1 2 3 4 5 6 7 8 9 10 11 12 13 14 15 16 17 18 19 20 21 22 23 24 25 26 27 28 …" at bounding box center [297, 81] width 23 height 10
click at [327, 86] on select "Year [DATE] 2024 2023 2022 2021 2020 2019 2018 2017 2016 2015 2014 2013 2012 20…" at bounding box center [323, 81] width 28 height 10
select select "2011"
click at [309, 76] on select "Year [DATE] 2024 2023 2022 2021 2020 2019 2018 2017 2016 2015 2014 2013 2012 20…" at bounding box center [323, 81] width 28 height 10
click at [400, 146] on button "Continue" at bounding box center [402, 150] width 36 height 14
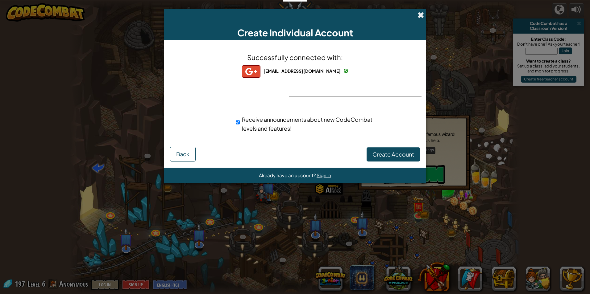
click at [421, 12] on span at bounding box center [421, 15] width 6 height 6
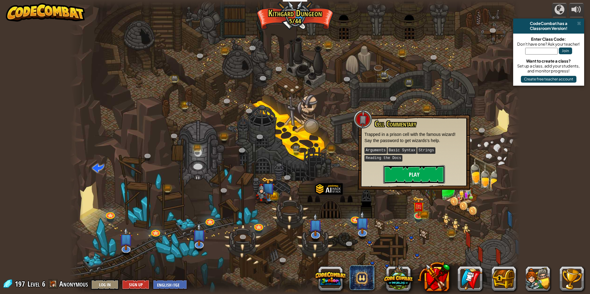
click at [405, 171] on button "Play" at bounding box center [414, 174] width 62 height 19
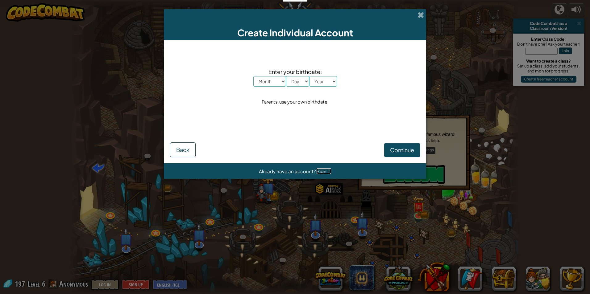
click at [326, 172] on span "Sign in" at bounding box center [324, 171] width 15 height 6
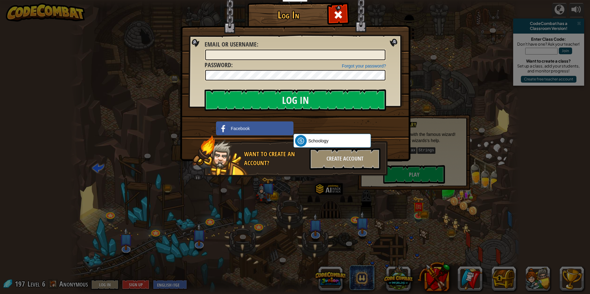
click at [244, 189] on div "Log In Unknown Error Email or Username : Forgot your password? Password : Log I…" at bounding box center [295, 147] width 590 height 294
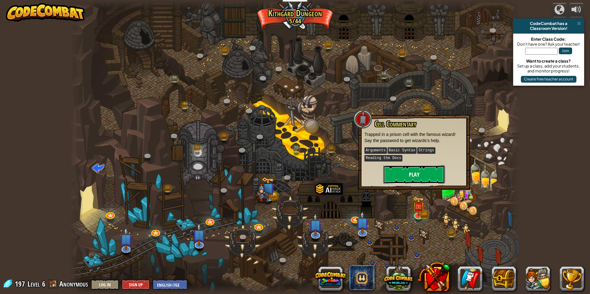
click at [407, 173] on button "Play" at bounding box center [414, 174] width 62 height 19
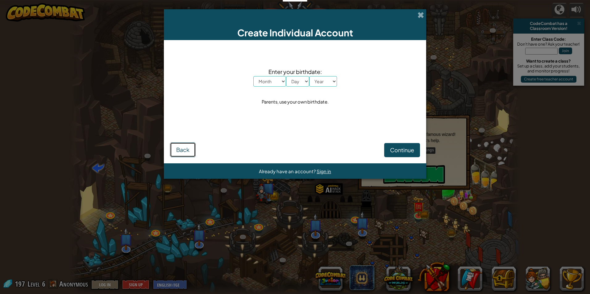
click at [172, 149] on button "Back" at bounding box center [183, 150] width 26 height 15
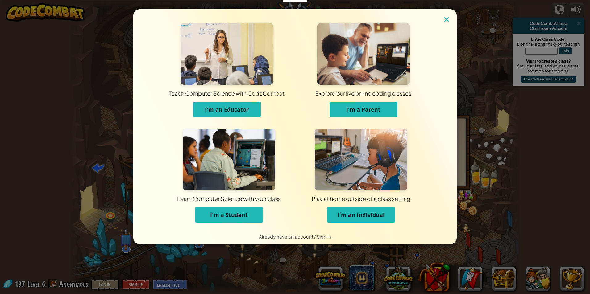
click at [449, 17] on img at bounding box center [447, 19] width 8 height 9
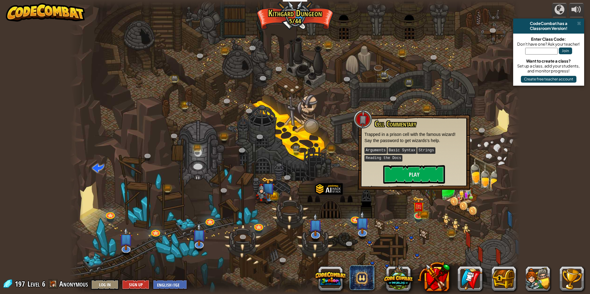
click at [478, 213] on div at bounding box center [295, 147] width 451 height 294
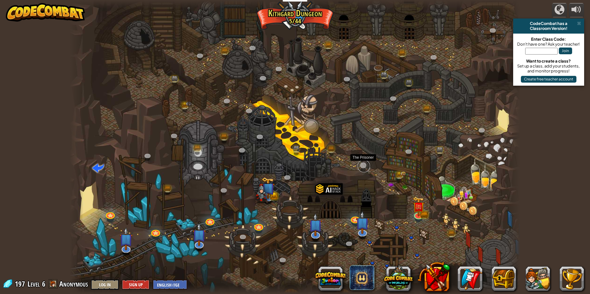
click at [361, 162] on link at bounding box center [364, 166] width 12 height 12
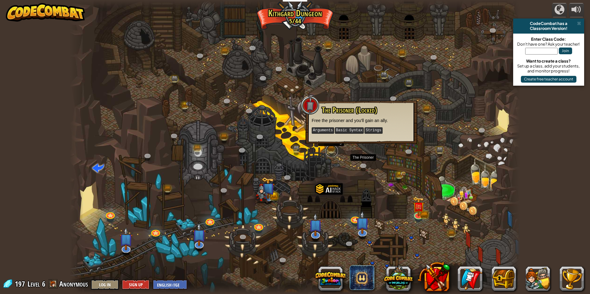
click at [328, 153] on link at bounding box center [332, 151] width 12 height 12
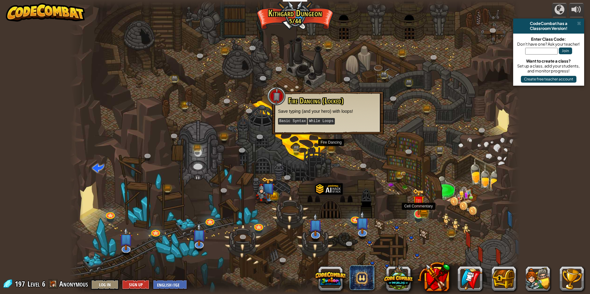
click at [414, 215] on div at bounding box center [418, 214] width 9 height 9
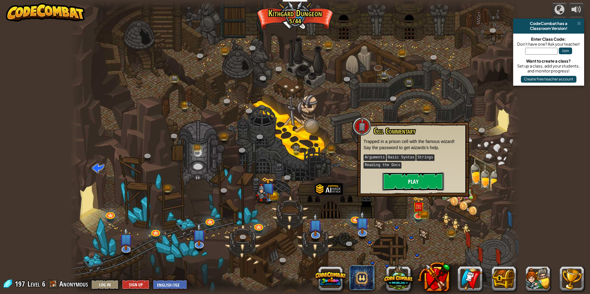
click at [393, 183] on button "Play" at bounding box center [413, 181] width 62 height 19
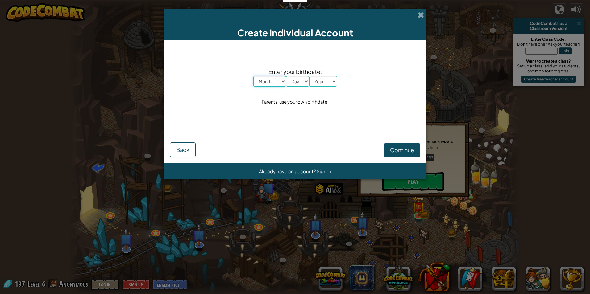
click at [264, 85] on select "Month January February March April May June July August September October Novem…" at bounding box center [269, 81] width 33 height 10
select select "9"
click at [253, 76] on select "Month January February March April May June July August September October Novem…" at bounding box center [269, 81] width 33 height 10
click at [295, 77] on select "Day 1 2 3 4 5 6 7 8 9 10 11 12 13 14 15 16 17 18 19 20 21 22 23 24 25 26 27 28 …" at bounding box center [297, 81] width 23 height 10
select select "11"
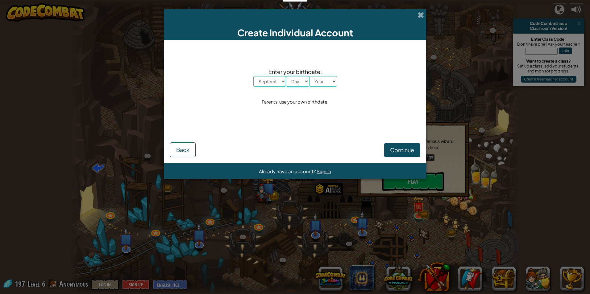
click at [286, 76] on select "Day 1 2 3 4 5 6 7 8 9 10 11 12 13 14 15 16 17 18 19 20 21 22 23 24 25 26 27 28 …" at bounding box center [297, 81] width 23 height 10
click at [322, 85] on select "Year [DATE] 2024 2023 2022 2021 2020 2019 2018 2017 2016 2015 2014 2013 2012 20…" at bounding box center [323, 81] width 28 height 10
select select "2011"
click at [309, 76] on select "Year [DATE] 2024 2023 2022 2021 2020 2019 2018 2017 2016 2015 2014 2013 2012 20…" at bounding box center [323, 81] width 28 height 10
click at [409, 148] on span "Continue" at bounding box center [402, 150] width 24 height 7
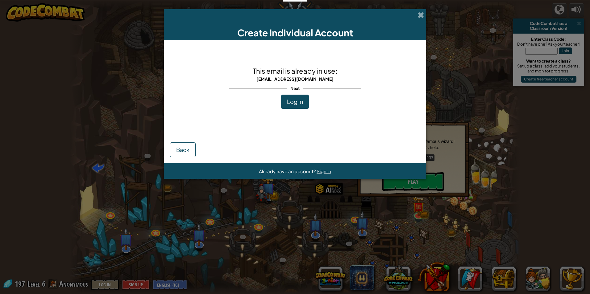
click at [292, 98] on button "Log In" at bounding box center [295, 102] width 28 height 14
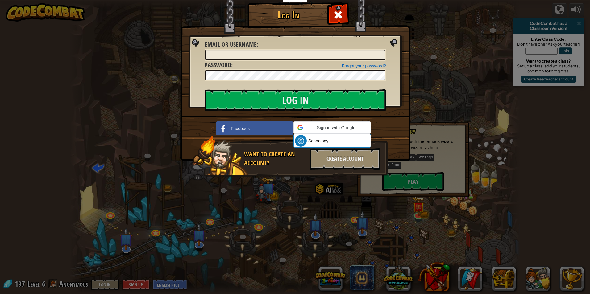
click at [335, 17] on span at bounding box center [338, 15] width 10 height 10
